Goal: Task Accomplishment & Management: Use online tool/utility

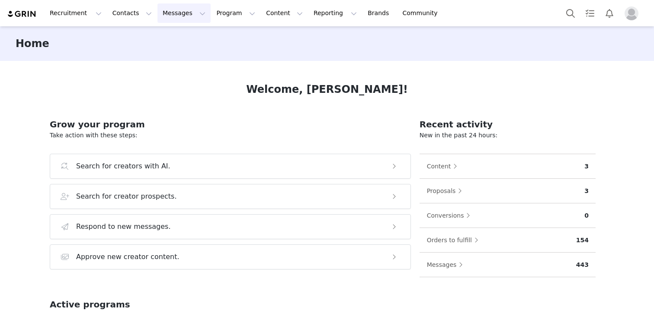
click at [178, 17] on button "Messages Messages" at bounding box center [183, 12] width 53 height 19
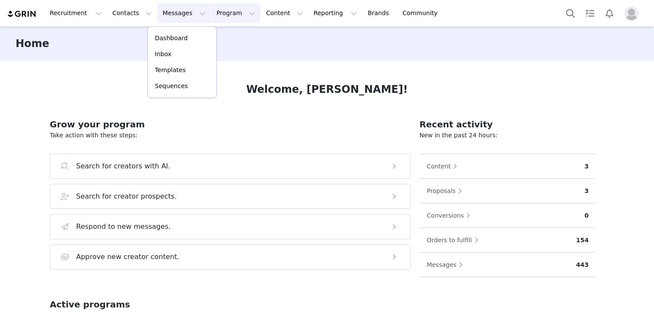
click at [239, 13] on button "Program Program" at bounding box center [235, 12] width 49 height 19
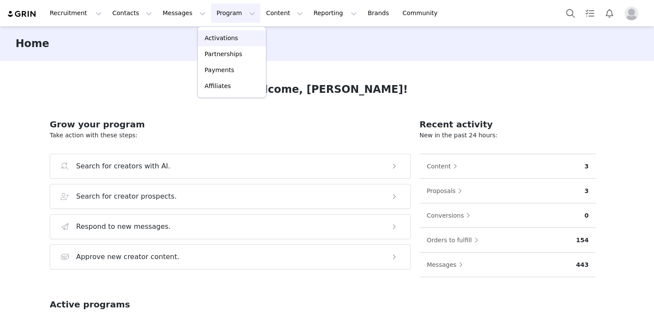
click at [235, 41] on div "Activations" at bounding box center [232, 38] width 58 height 9
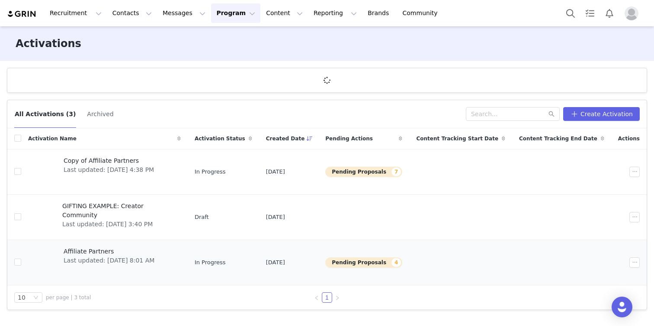
click at [113, 259] on span "Last updated: [DATE] 8:01 AM" at bounding box center [109, 260] width 91 height 9
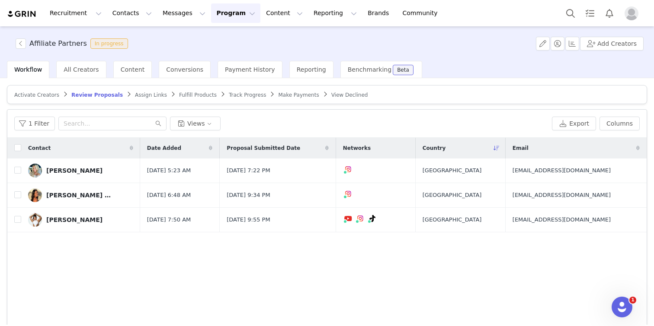
click at [41, 93] on span "Activate Creators" at bounding box center [36, 95] width 45 height 6
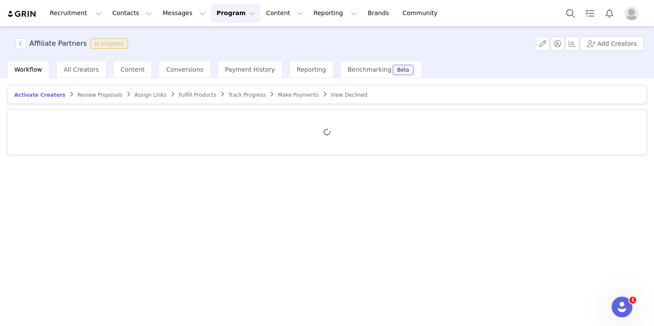
click at [145, 93] on span "Assign Links" at bounding box center [150, 95] width 32 height 6
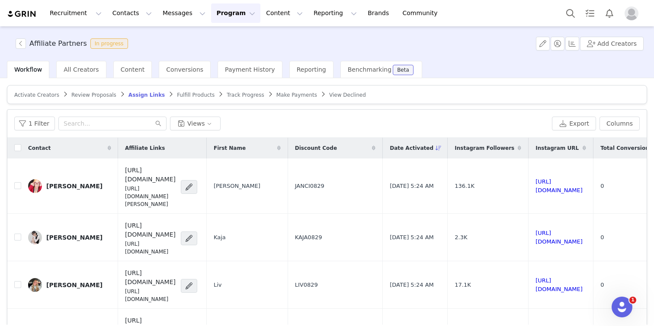
click at [100, 114] on div "1 Filter Views Export Columns" at bounding box center [326, 124] width 639 height 28
click at [105, 123] on input "text" at bounding box center [112, 124] width 108 height 14
type input "ㅡ"
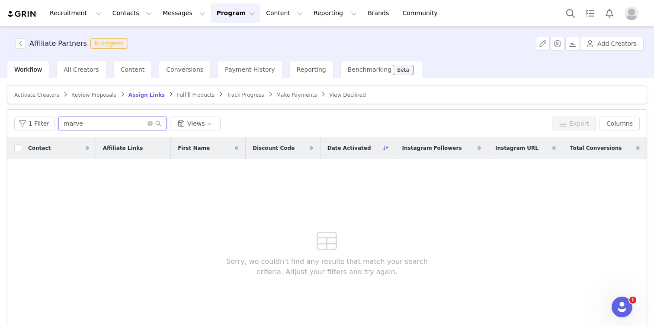
click at [135, 126] on input "marve" at bounding box center [112, 124] width 108 height 14
type input "merve"
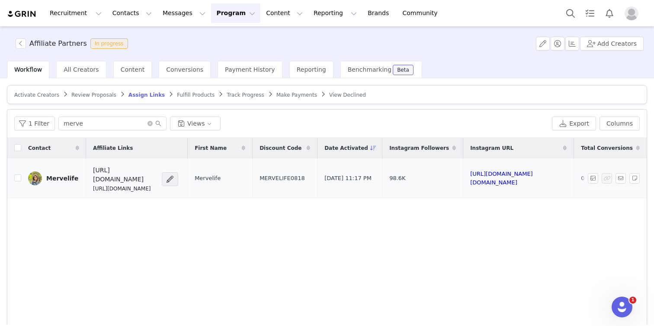
click at [305, 174] on span "MERVELIFE0818" at bounding box center [281, 178] width 45 height 9
copy span "MERVELIFE0818"
click at [141, 185] on p "[URL][DOMAIN_NAME]" at bounding box center [125, 189] width 64 height 8
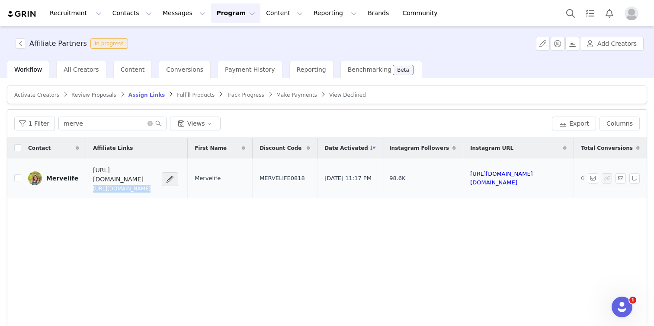
click at [141, 185] on p "[URL][DOMAIN_NAME]" at bounding box center [125, 189] width 64 height 8
copy div "[URL][DOMAIN_NAME]"
